Goal: Information Seeking & Learning: Learn about a topic

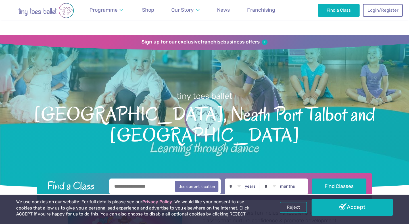
scroll to position [164, 0]
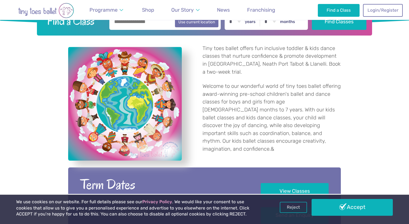
click at [142, 24] on input "text" at bounding box center [164, 22] width 111 height 16
type input "*******"
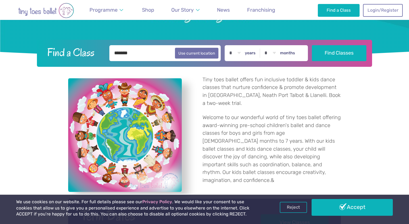
scroll to position [116, 0]
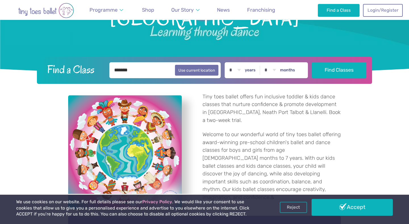
click at [239, 69] on select "* * * * * * * * * * ** ** **" at bounding box center [235, 70] width 18 height 16
select select "*"
click at [227, 62] on select "* * * * * * * * * * ** ** **" at bounding box center [235, 70] width 18 height 16
click at [276, 72] on select "* * * * * * * * * * ** **" at bounding box center [270, 70] width 18 height 16
select select "*"
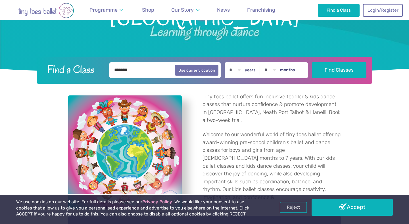
click at [263, 62] on select "* * * * * * * * * * ** **" at bounding box center [270, 70] width 18 height 16
click at [341, 72] on button "Find Classes" at bounding box center [339, 70] width 55 height 16
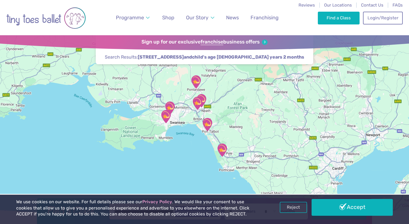
click at [232, 130] on div at bounding box center [204, 125] width 409 height 181
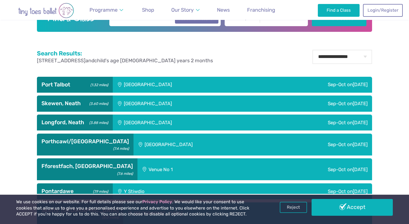
scroll to position [227, 0]
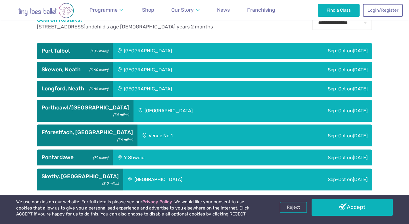
click at [83, 157] on h3 "Pontardawe (7.9 miles)" at bounding box center [74, 157] width 67 height 7
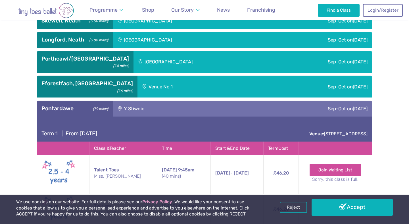
scroll to position [250, 0]
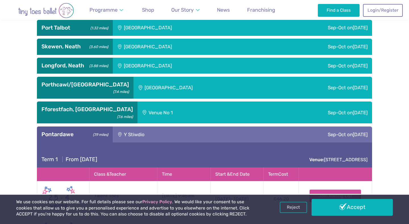
click at [85, 70] on div "Longford, Neath (3.88 miles)" at bounding box center [75, 66] width 76 height 16
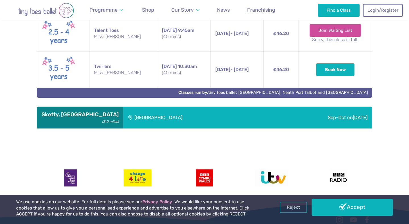
scroll to position [555, 0]
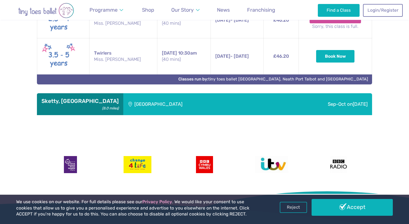
click at [81, 108] on div "Sketty, Swansea (8.0 miles)" at bounding box center [80, 104] width 86 height 22
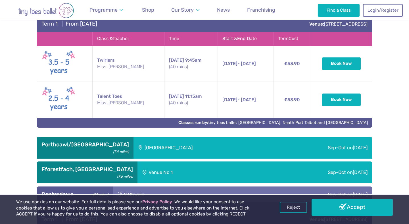
scroll to position [231, 0]
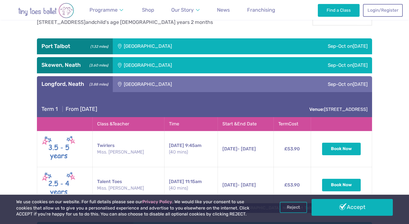
click at [75, 69] on div "Skewen, Neath (3.60 miles)" at bounding box center [75, 65] width 76 height 16
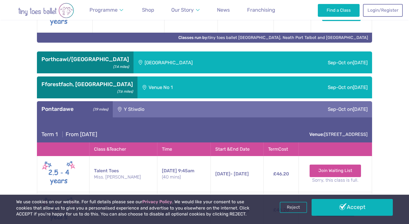
scroll to position [444, 0]
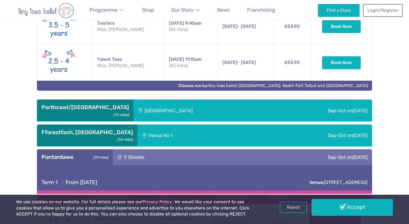
click at [156, 111] on div "[GEOGRAPHIC_DATA]" at bounding box center [200, 110] width 135 height 22
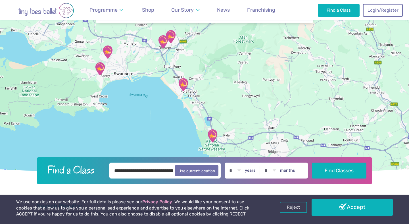
scroll to position [0, 0]
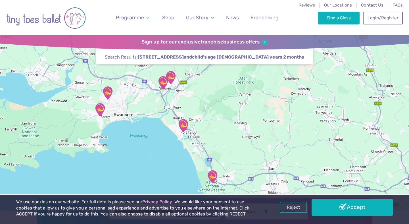
click at [334, 5] on span "Our Locations" at bounding box center [338, 5] width 28 height 5
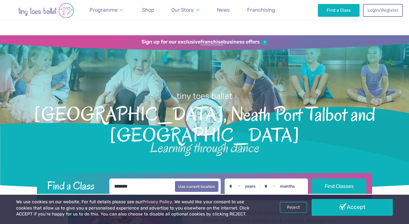
select select "*"
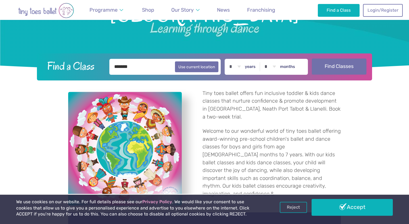
click at [329, 67] on button "Find Classes" at bounding box center [339, 66] width 55 height 16
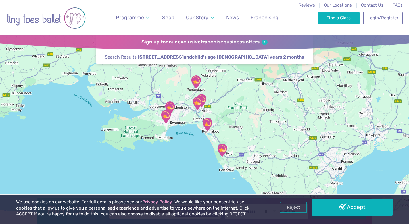
click at [231, 180] on div at bounding box center [204, 125] width 409 height 181
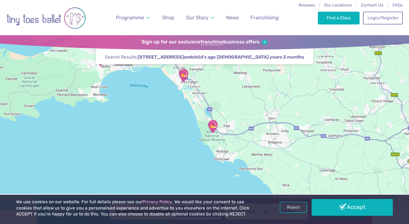
click at [212, 126] on img "Kenfig National Nature Reserve" at bounding box center [212, 126] width 14 height 14
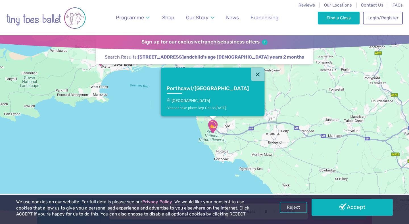
click at [216, 101] on p "[GEOGRAPHIC_DATA]" at bounding box center [212, 100] width 92 height 5
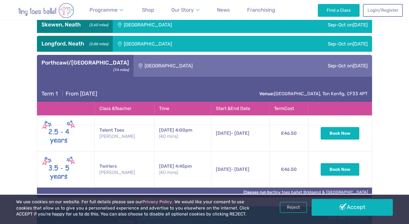
scroll to position [304, 0]
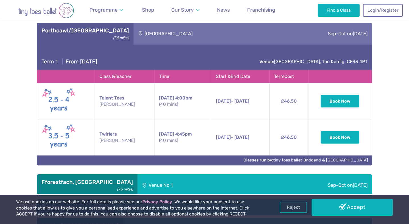
drag, startPoint x: 139, startPoint y: 108, endPoint x: 139, endPoint y: 89, distance: 18.2
click at [139, 107] on td "Talent Toes Miss Gaby" at bounding box center [125, 101] width 60 height 36
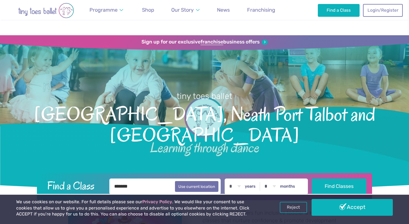
select select "*"
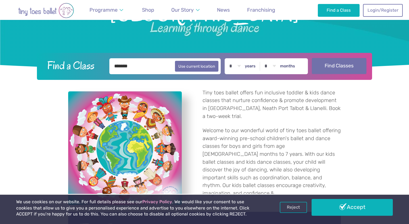
click at [333, 67] on button "Find Classes" at bounding box center [339, 66] width 55 height 16
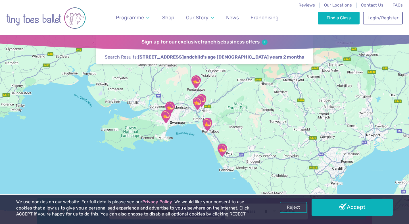
click at [221, 150] on img "Kenfig National Nature Reserve" at bounding box center [222, 150] width 14 height 14
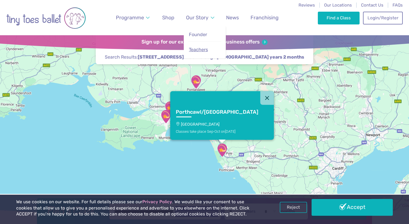
click at [202, 51] on span "Teachers" at bounding box center [198, 49] width 19 height 5
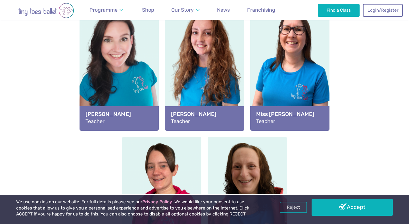
scroll to position [666, 0]
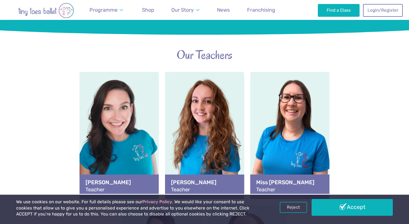
click at [199, 124] on div "View full-size image" at bounding box center [204, 124] width 79 height 104
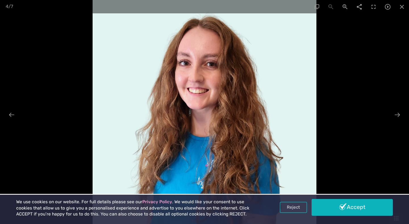
scroll to position [818, 0]
click at [398, 115] on div at bounding box center [397, 114] width 12 height 11
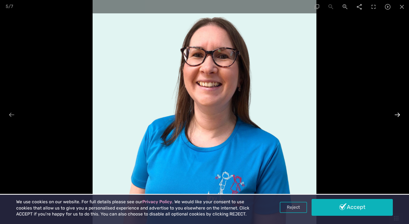
click at [398, 115] on div at bounding box center [397, 114] width 12 height 11
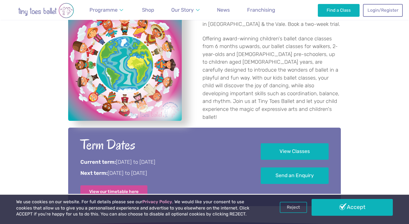
scroll to position [262, 0]
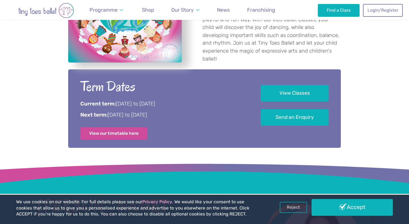
click at [284, 103] on div "View Classes Send an Enquiry" at bounding box center [294, 101] width 68 height 48
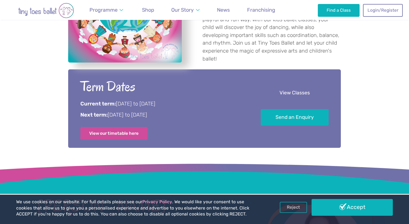
click at [283, 88] on link "View Classes" at bounding box center [294, 93] width 68 height 17
